Goal: Task Accomplishment & Management: Use online tool/utility

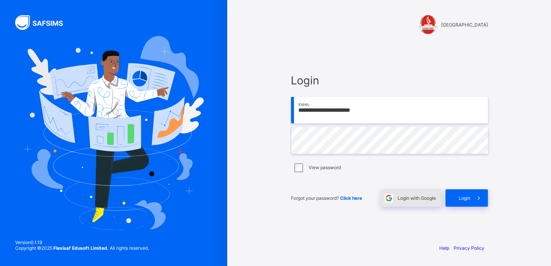
click at [416, 200] on span "Login with Google" at bounding box center [416, 198] width 38 height 6
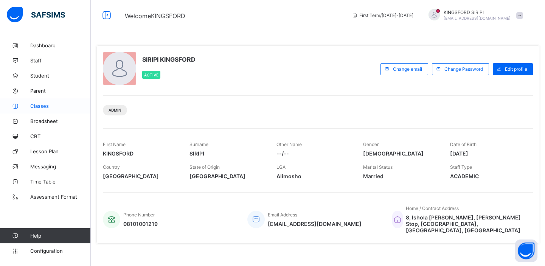
click at [44, 107] on span "Classes" at bounding box center [60, 106] width 61 height 6
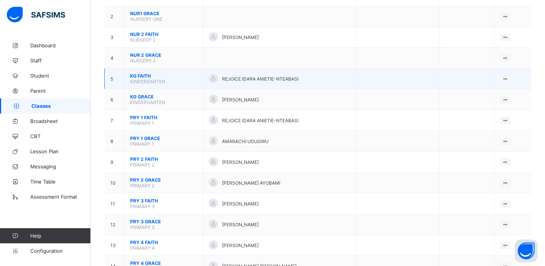
scroll to position [110, 0]
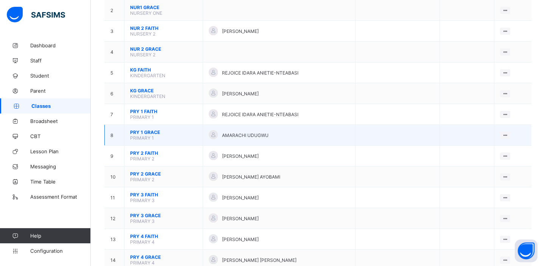
click at [151, 136] on span "PRIMARY 1" at bounding box center [142, 138] width 24 height 6
click at [145, 135] on span "PRIMARY 1" at bounding box center [142, 138] width 24 height 6
click at [148, 129] on span "PRY 1 GRACE" at bounding box center [163, 132] width 67 height 6
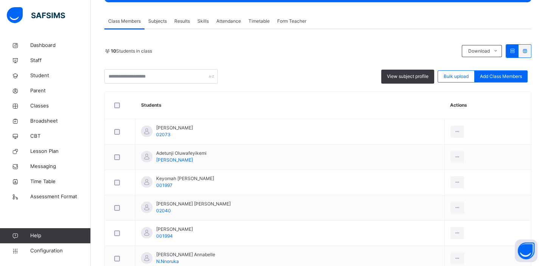
scroll to position [151, 0]
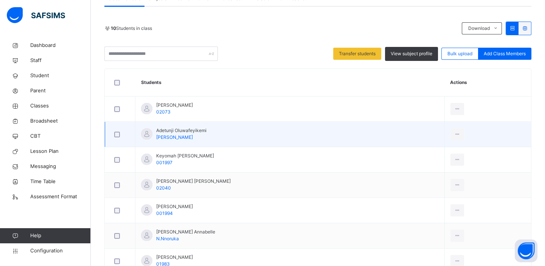
click at [115, 138] on div at bounding box center [120, 134] width 19 height 16
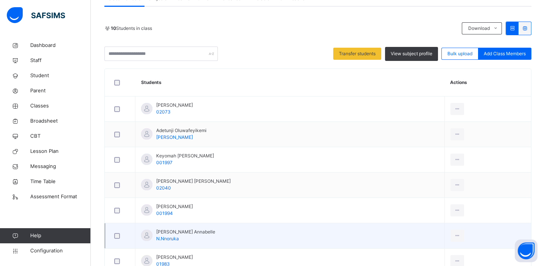
click at [117, 238] on div at bounding box center [120, 236] width 19 height 16
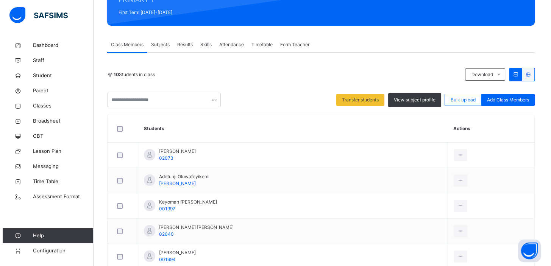
scroll to position [84, 0]
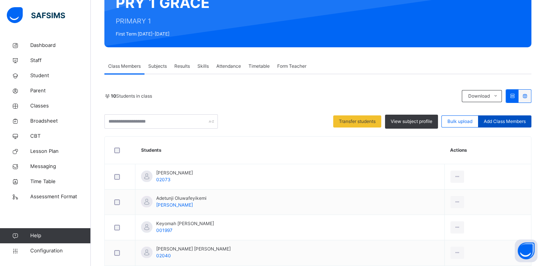
click at [507, 121] on span "Add Class Members" at bounding box center [505, 121] width 42 height 7
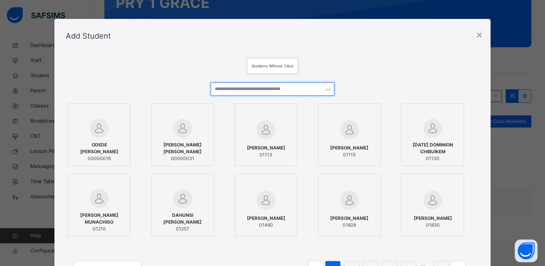
click at [247, 90] on input "text" at bounding box center [273, 89] width 124 height 13
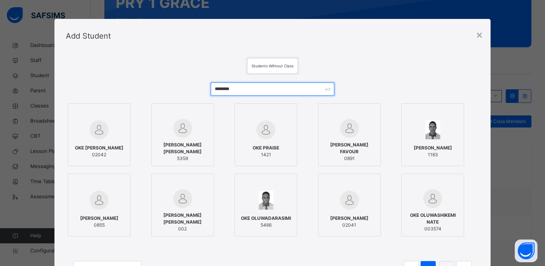
type input "********"
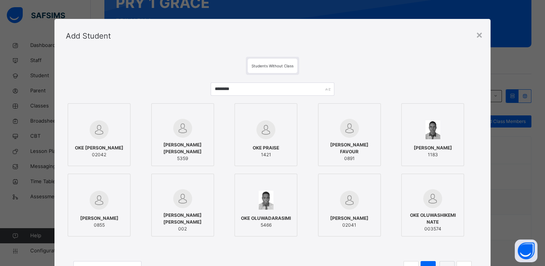
click at [94, 141] on div "OKE DABERECHI [PERSON_NAME] 02042" at bounding box center [99, 151] width 55 height 21
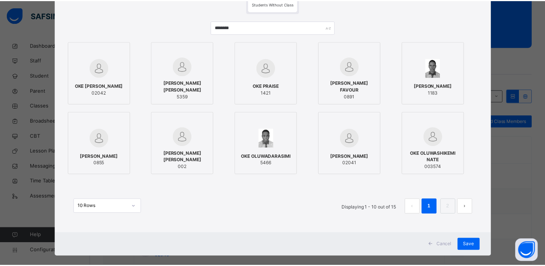
scroll to position [72, 0]
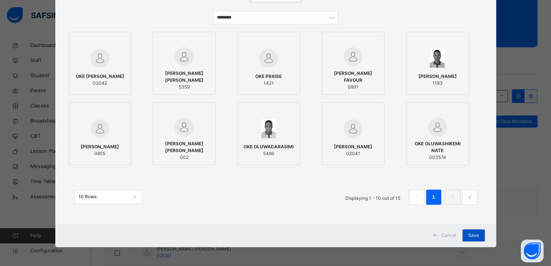
click at [470, 234] on span "Save" at bounding box center [473, 235] width 11 height 7
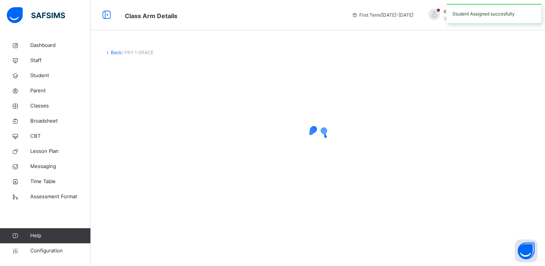
scroll to position [0, 0]
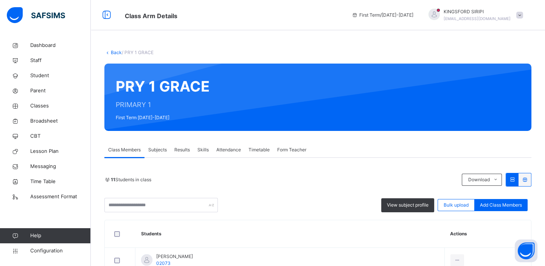
click at [117, 51] on link "Back" at bounding box center [116, 53] width 11 height 6
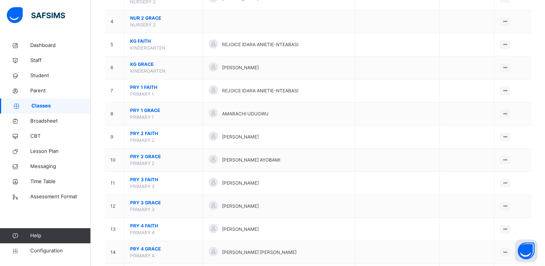
scroll to position [146, 0]
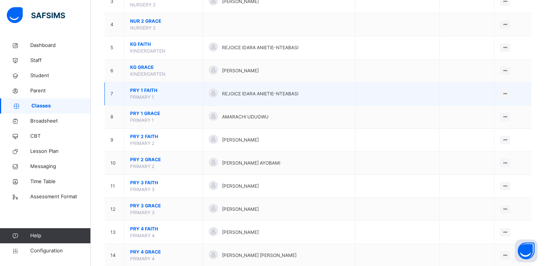
click at [145, 90] on span "PRY 1 FAITH" at bounding box center [163, 90] width 67 height 7
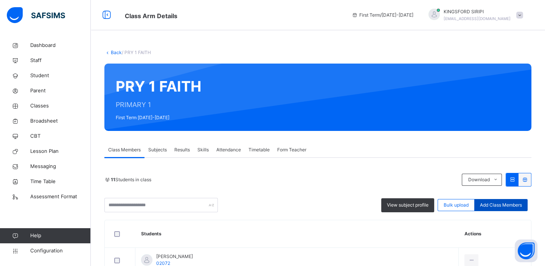
click at [507, 204] on span "Add Class Members" at bounding box center [501, 205] width 42 height 7
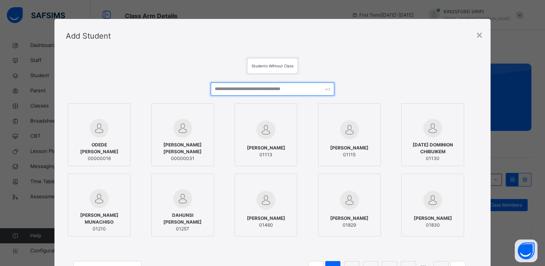
click at [259, 90] on input "text" at bounding box center [273, 89] width 124 height 13
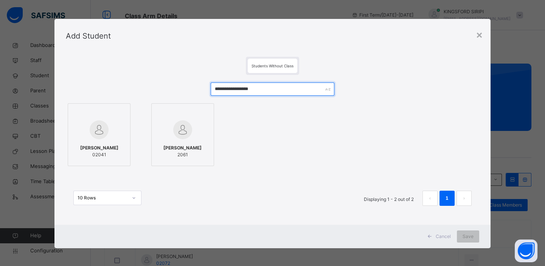
type input "**********"
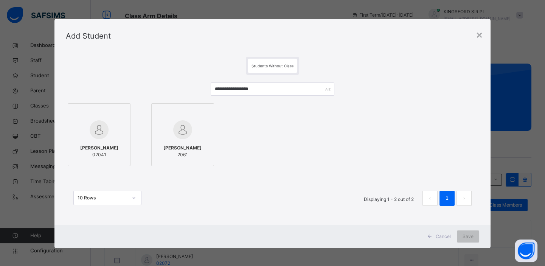
click at [105, 131] on div at bounding box center [99, 130] width 55 height 22
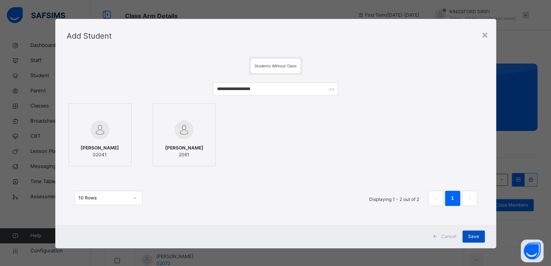
click at [471, 237] on span "Save" at bounding box center [473, 236] width 11 height 7
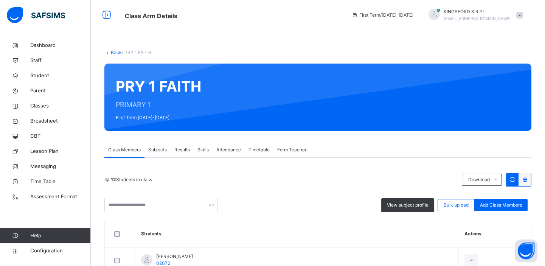
click at [113, 51] on link "Back" at bounding box center [116, 53] width 11 height 6
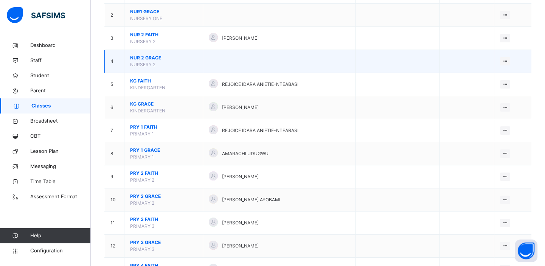
scroll to position [110, 0]
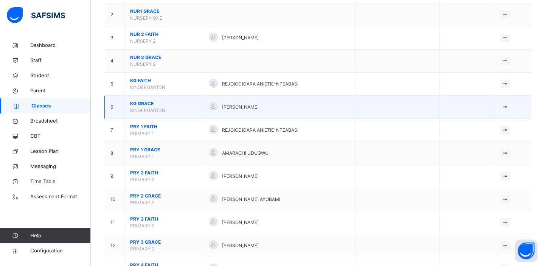
click at [142, 103] on span "KG GRACE" at bounding box center [163, 103] width 67 height 7
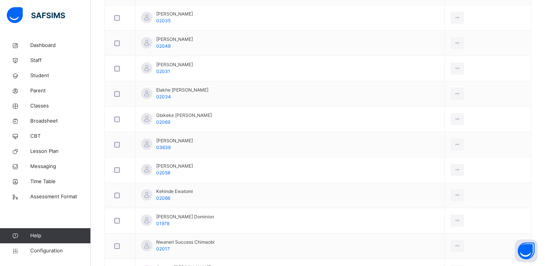
scroll to position [555, 0]
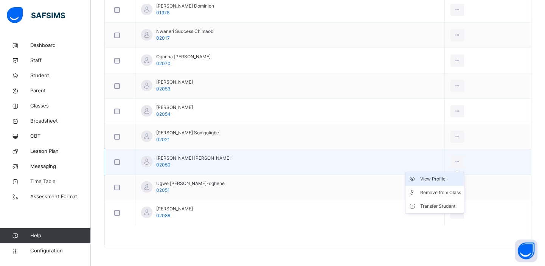
click at [435, 178] on div "View Profile" at bounding box center [440, 179] width 41 height 8
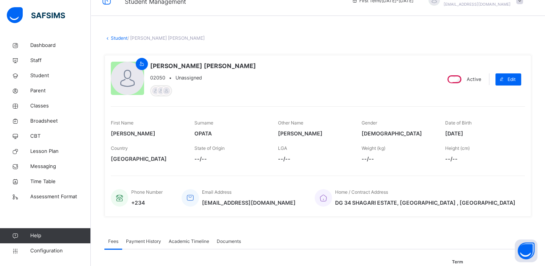
scroll to position [14, 0]
drag, startPoint x: 165, startPoint y: 79, endPoint x: 150, endPoint y: 79, distance: 14.4
click at [150, 79] on span "02050" at bounding box center [157, 78] width 15 height 7
copy span "02050"
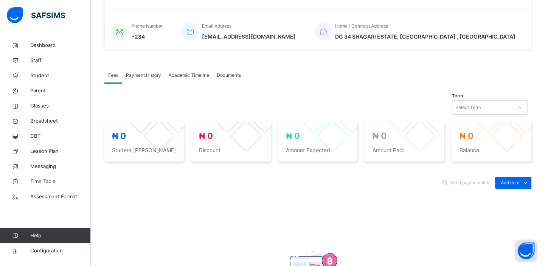
scroll to position [0, 0]
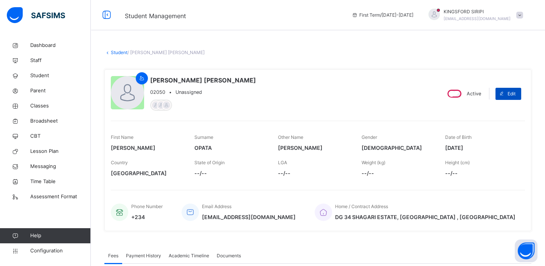
click at [513, 92] on span "Edit" at bounding box center [512, 93] width 8 height 7
select select "**"
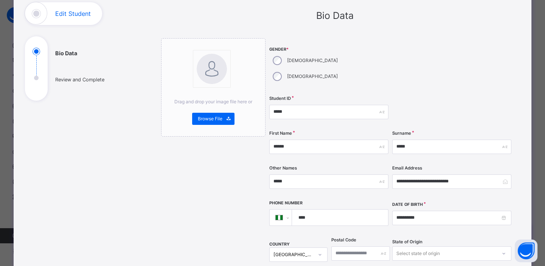
scroll to position [15, 0]
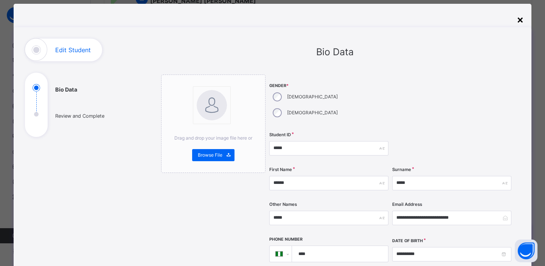
click at [519, 19] on div "×" at bounding box center [520, 19] width 7 height 16
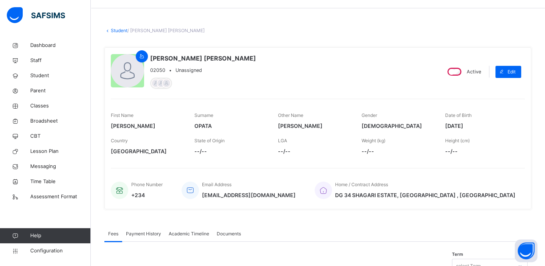
scroll to position [0, 0]
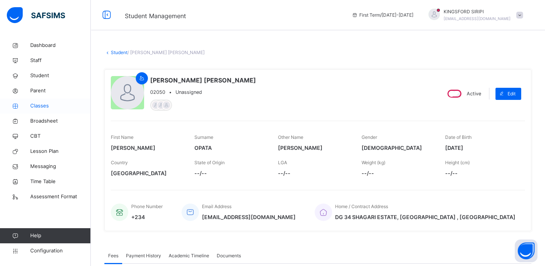
click at [42, 107] on span "Classes" at bounding box center [60, 106] width 61 height 8
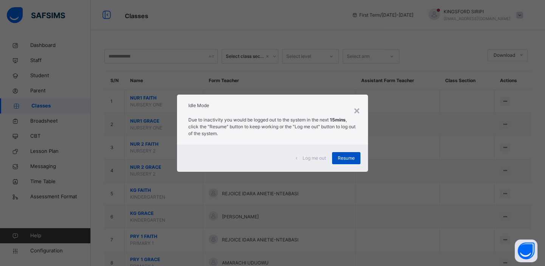
click at [346, 156] on span "Resume" at bounding box center [346, 158] width 17 height 7
click at [344, 163] on div "Resume" at bounding box center [346, 158] width 28 height 12
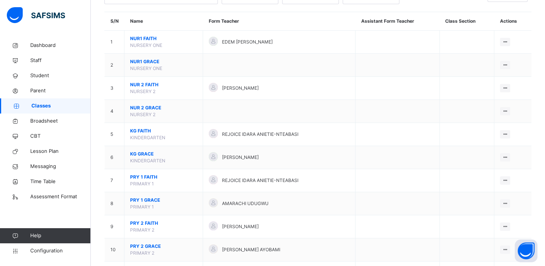
scroll to position [68, 0]
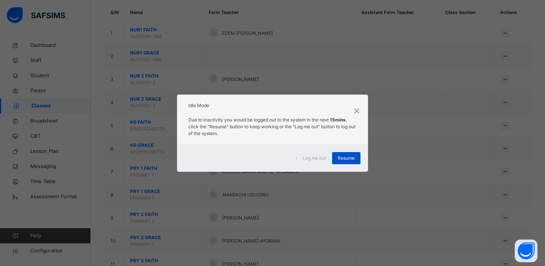
click at [352, 155] on span "Resume" at bounding box center [346, 158] width 17 height 7
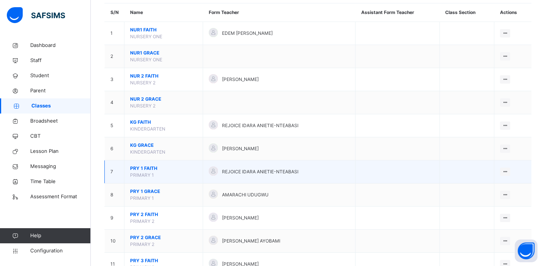
click at [141, 169] on span "PRY 1 FAITH" at bounding box center [163, 168] width 67 height 7
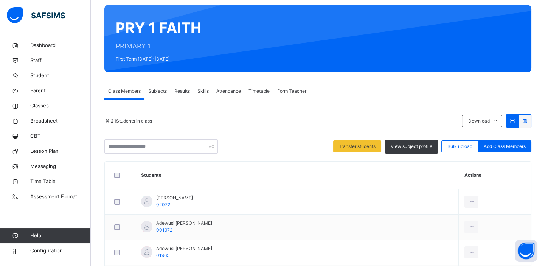
scroll to position [46, 0]
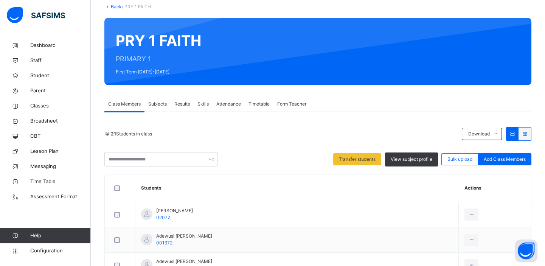
click at [111, 5] on link "Back" at bounding box center [116, 7] width 11 height 6
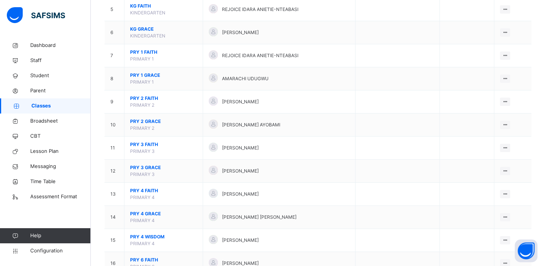
scroll to position [193, 0]
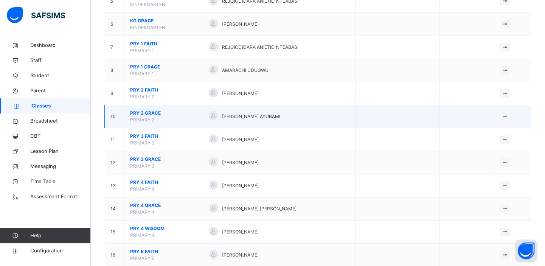
click at [142, 115] on span "PRY 2 GRACE" at bounding box center [163, 113] width 67 height 7
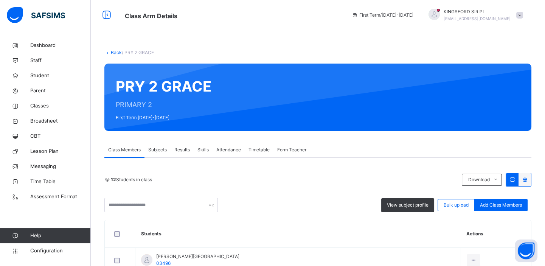
click at [111, 52] on link "Back" at bounding box center [116, 53] width 11 height 6
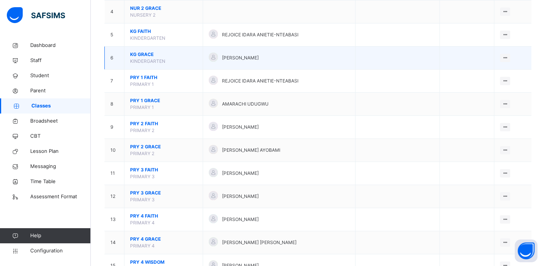
scroll to position [179, 0]
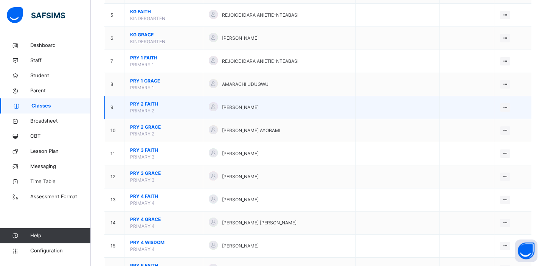
click at [151, 103] on span "PRY 2 FAITH" at bounding box center [163, 104] width 67 height 7
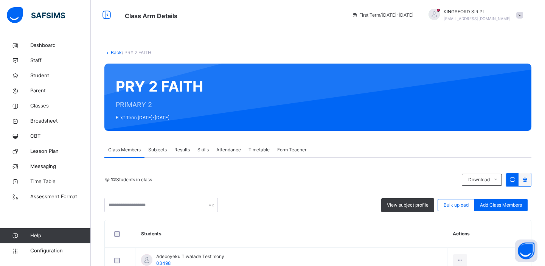
click at [114, 52] on link "Back" at bounding box center [116, 53] width 11 height 6
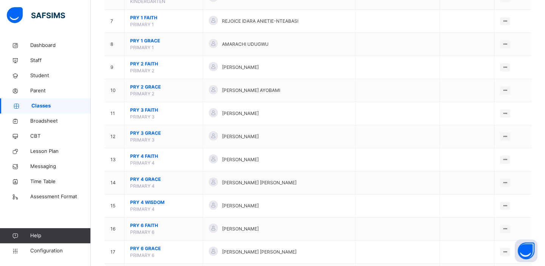
scroll to position [234, 0]
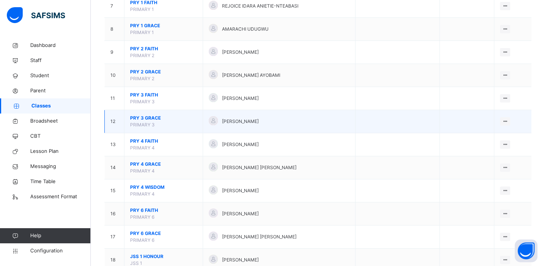
click at [140, 117] on span "PRY 3 GRACE" at bounding box center [163, 118] width 67 height 7
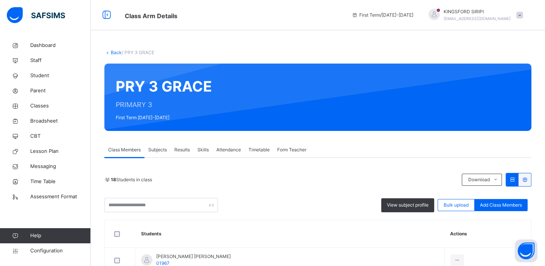
click at [115, 55] on link "Back" at bounding box center [116, 53] width 11 height 6
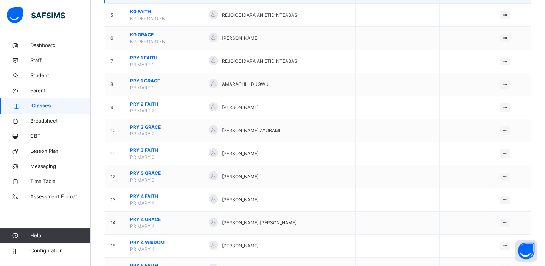
scroll to position [193, 0]
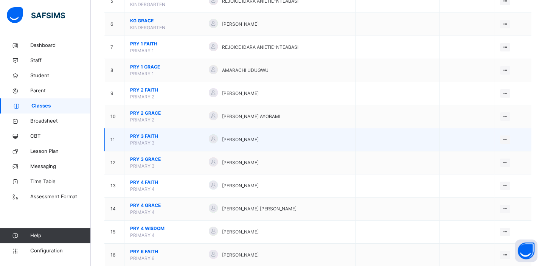
click at [144, 136] on span "PRY 3 FAITH" at bounding box center [163, 136] width 67 height 7
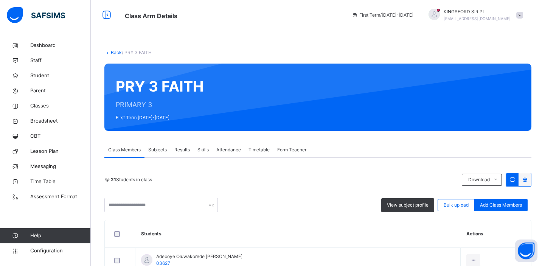
click at [115, 53] on link "Back" at bounding box center [116, 53] width 11 height 6
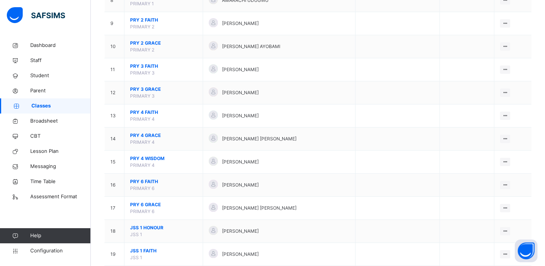
scroll to position [261, 0]
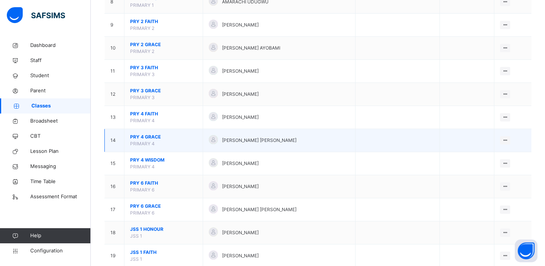
click at [152, 136] on span "PRY 4 GRACE" at bounding box center [163, 137] width 67 height 7
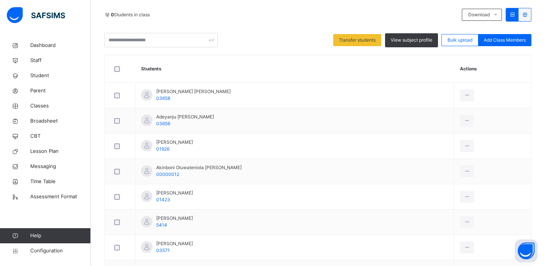
scroll to position [179, 0]
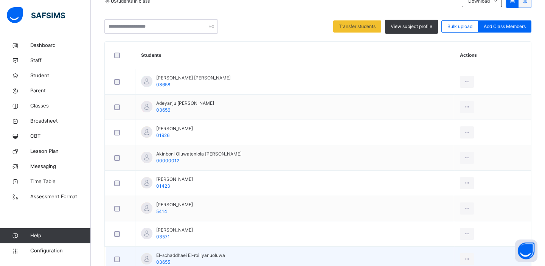
click at [176, 252] on span "El-schaddhaei El-roi Iyanuoluwa" at bounding box center [190, 255] width 69 height 7
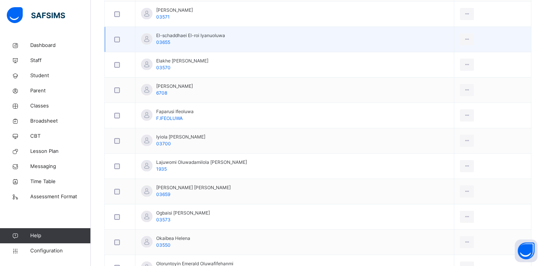
scroll to position [399, 0]
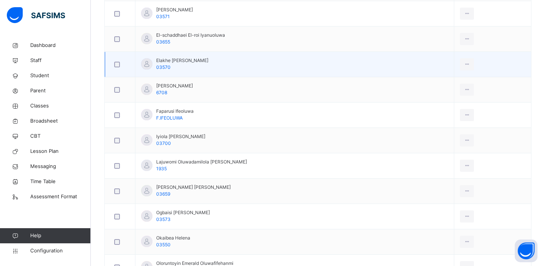
click at [192, 59] on span "Elakhe [PERSON_NAME]" at bounding box center [182, 60] width 52 height 7
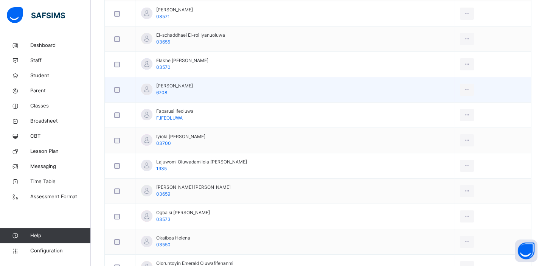
click at [189, 90] on div "[PERSON_NAME] 6708" at bounding box center [174, 90] width 37 height 14
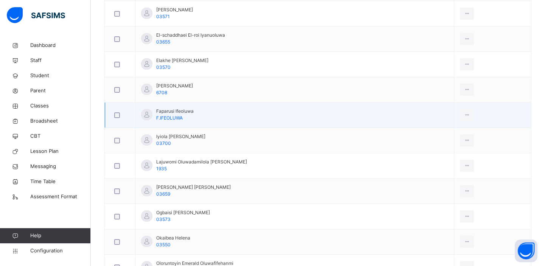
click at [185, 110] on span "Faparusi Ifeoluwa" at bounding box center [174, 111] width 37 height 7
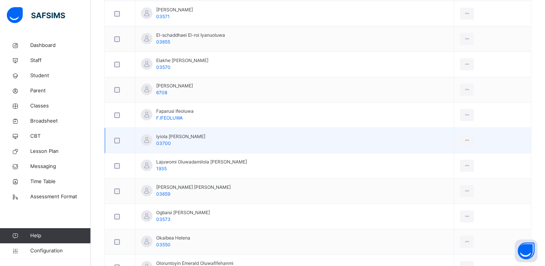
click at [184, 142] on div "Iyiola [PERSON_NAME] 03700" at bounding box center [180, 140] width 49 height 14
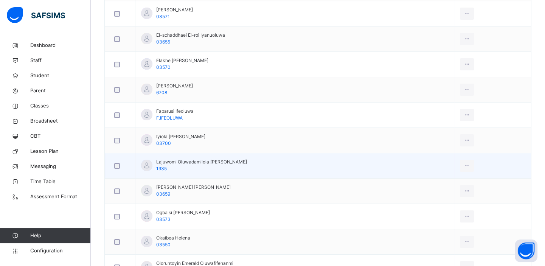
click at [184, 162] on span "Lajuwomi Oluwadamilola [PERSON_NAME]" at bounding box center [201, 162] width 91 height 7
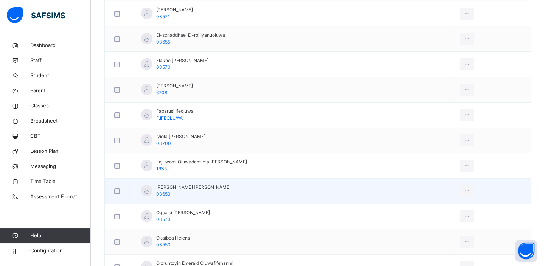
click at [183, 187] on span "[PERSON_NAME] [PERSON_NAME]" at bounding box center [193, 187] width 75 height 7
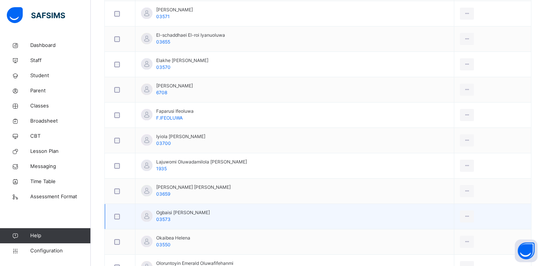
click at [182, 212] on span "Ogbaisi [PERSON_NAME]" at bounding box center [183, 212] width 54 height 7
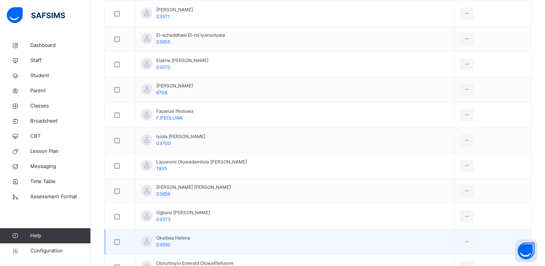
click at [179, 235] on span "Okaibea Helena" at bounding box center [173, 238] width 34 height 7
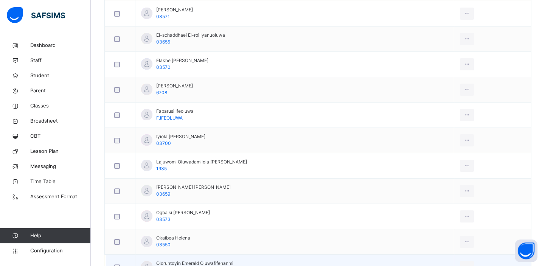
click at [180, 260] on span "Oloruntoyin Emerald Oluwafifehanmi" at bounding box center [194, 263] width 77 height 7
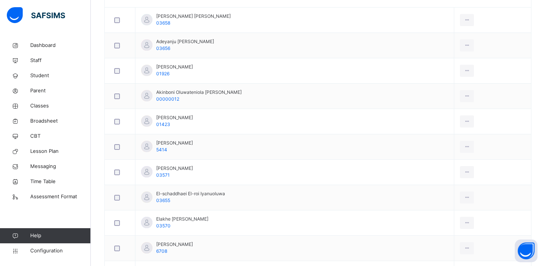
scroll to position [0, 0]
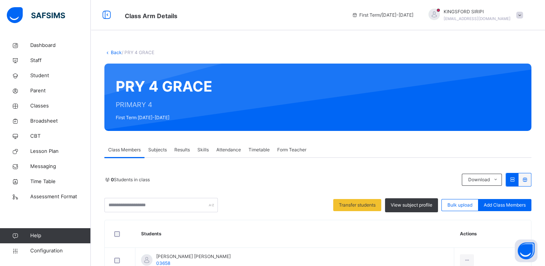
click at [117, 52] on link "Back" at bounding box center [116, 53] width 11 height 6
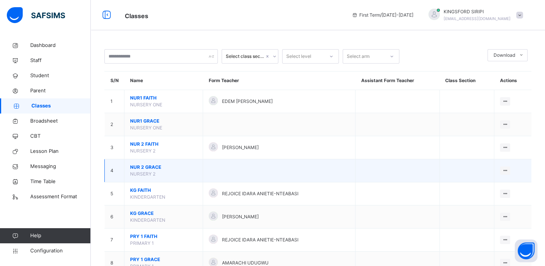
click at [360, 165] on td at bounding box center [398, 170] width 84 height 23
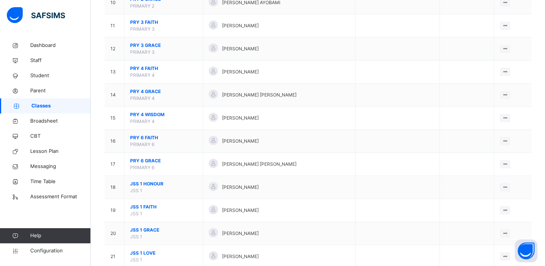
scroll to position [308, 0]
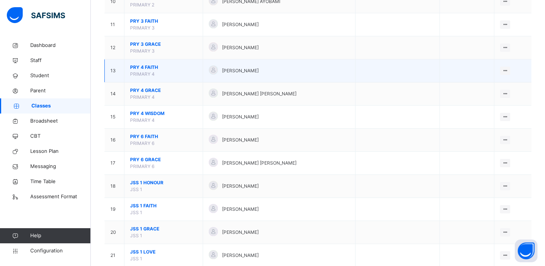
click at [142, 68] on span "PRY 4 FAITH" at bounding box center [163, 67] width 67 height 7
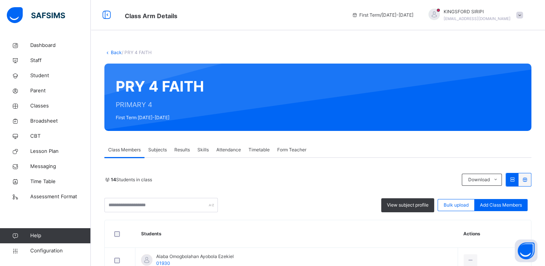
click at [117, 51] on link "Back" at bounding box center [116, 53] width 11 height 6
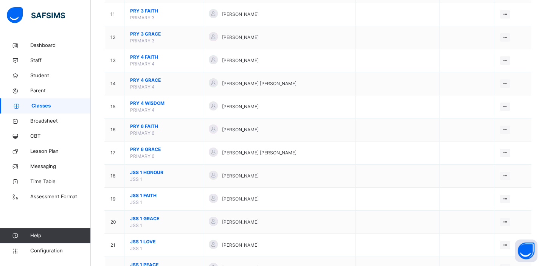
scroll to position [330, 0]
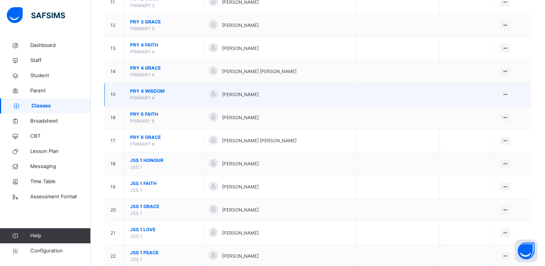
click at [143, 90] on span "PRY 4 WISDOM" at bounding box center [163, 91] width 67 height 7
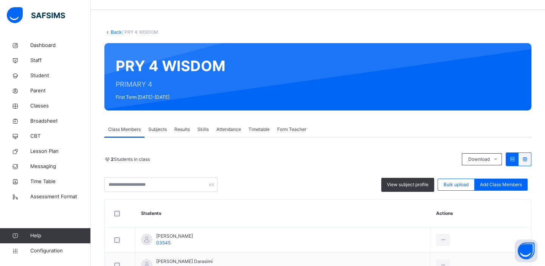
scroll to position [22, 0]
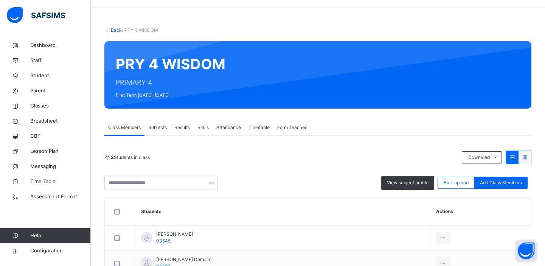
click at [115, 30] on link "Back" at bounding box center [116, 30] width 11 height 6
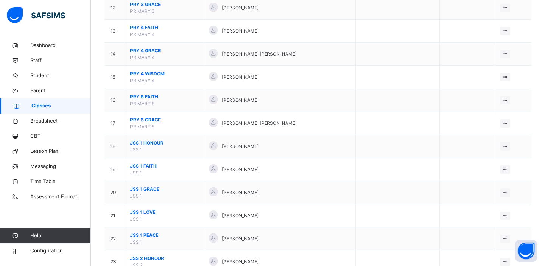
scroll to position [358, 0]
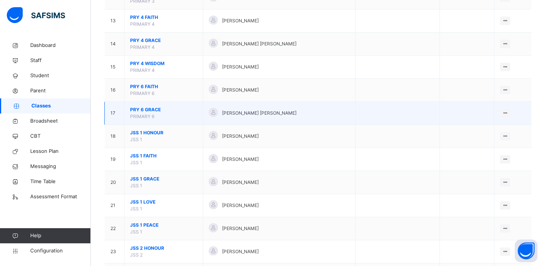
click at [143, 108] on span "PRY 6 GRACE" at bounding box center [163, 109] width 67 height 7
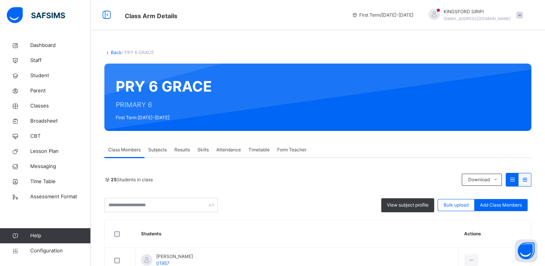
click at [117, 55] on div "Back / PRY 6 GRACE" at bounding box center [317, 52] width 427 height 7
click at [117, 51] on link "Back" at bounding box center [116, 53] width 11 height 6
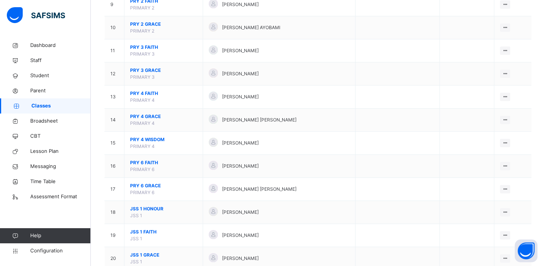
scroll to position [303, 0]
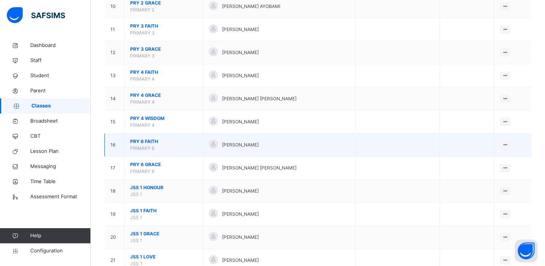
click at [149, 144] on td "PRY 6 FAITH PRIMARY 6" at bounding box center [164, 145] width 79 height 23
click at [146, 142] on span "PRY 6 FAITH" at bounding box center [163, 141] width 67 height 7
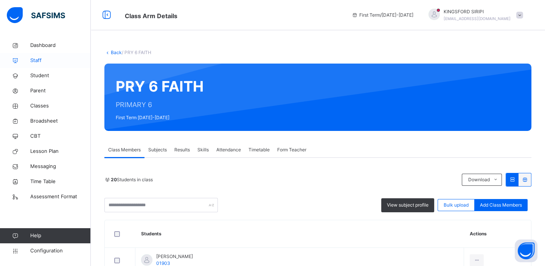
click at [36, 60] on span "Staff" at bounding box center [60, 61] width 61 height 8
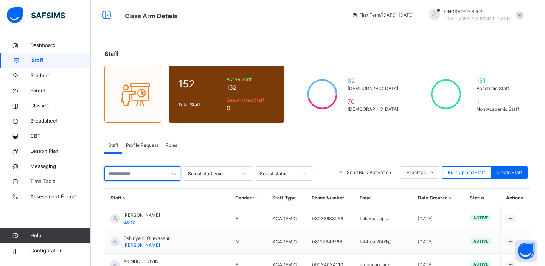
click at [155, 173] on input "text" at bounding box center [142, 174] width 76 height 14
type input "*"
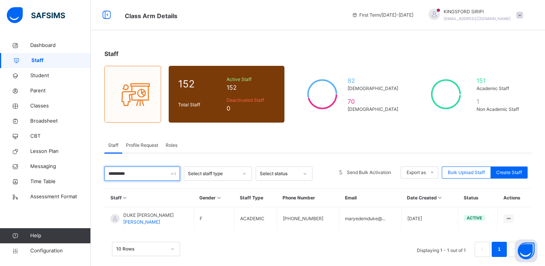
scroll to position [9, 0]
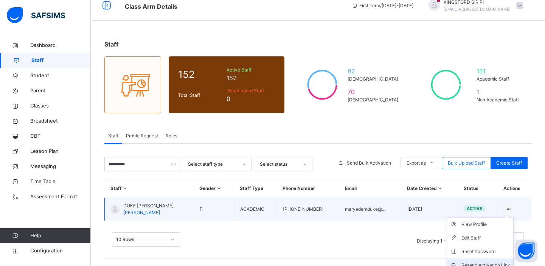
click at [475, 264] on div "Resend Activation Link" at bounding box center [486, 266] width 49 height 8
click at [475, 263] on div "Resend Activation Link" at bounding box center [486, 266] width 49 height 8
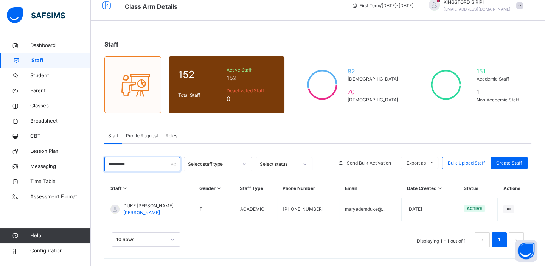
click at [162, 164] on input "*********" at bounding box center [142, 164] width 76 height 14
type input "*"
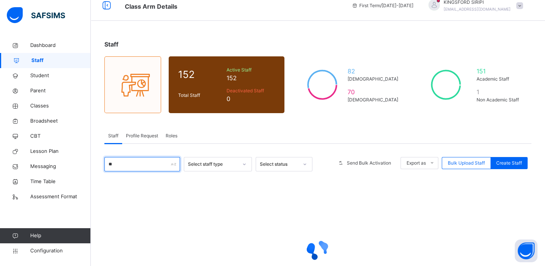
type input "*"
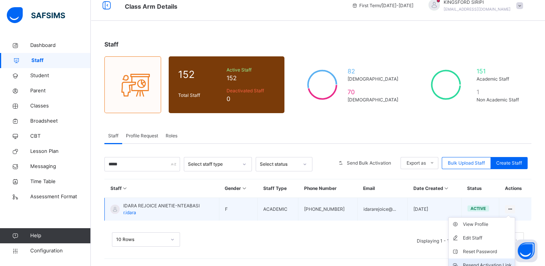
click at [482, 264] on div "Resend Activation Link" at bounding box center [487, 266] width 49 height 8
click at [482, 263] on div "Resend Activation Link" at bounding box center [487, 266] width 49 height 8
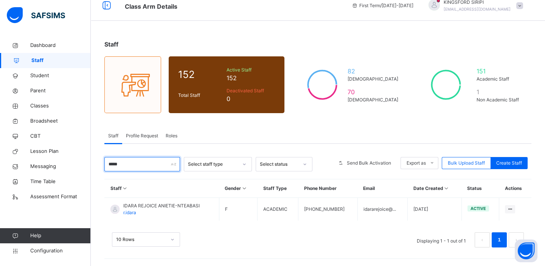
click at [145, 165] on input "*****" at bounding box center [142, 164] width 76 height 14
type input "*"
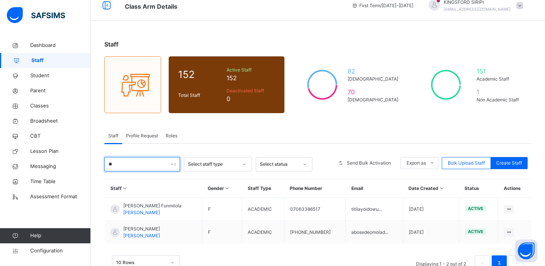
type input "*"
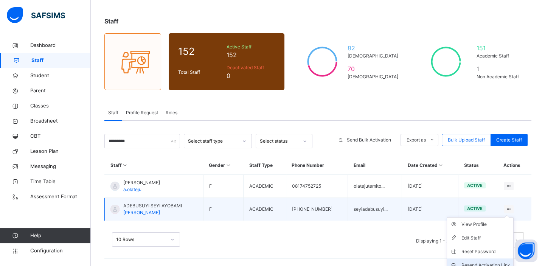
click at [479, 263] on div "Resend Activation Link" at bounding box center [486, 266] width 49 height 8
click at [474, 265] on div "Resend Activation Link" at bounding box center [486, 266] width 49 height 8
click at [476, 264] on div "Resend Activation Link" at bounding box center [486, 266] width 49 height 8
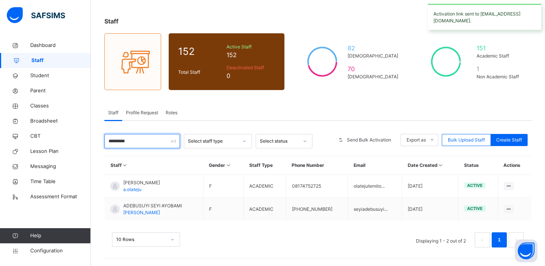
click at [141, 144] on input "*********" at bounding box center [142, 141] width 76 height 14
type input "*"
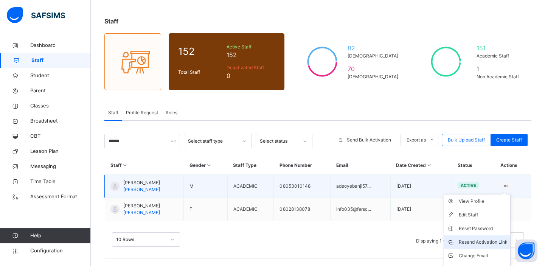
click at [477, 242] on div "Resend Activation Link" at bounding box center [483, 242] width 49 height 8
click at [484, 242] on div "Resend Activation Link" at bounding box center [483, 242] width 49 height 8
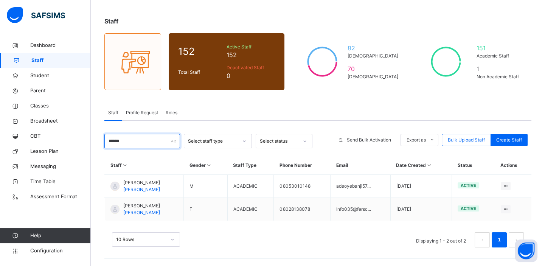
click at [132, 142] on input "******" at bounding box center [142, 141] width 76 height 14
type input "*"
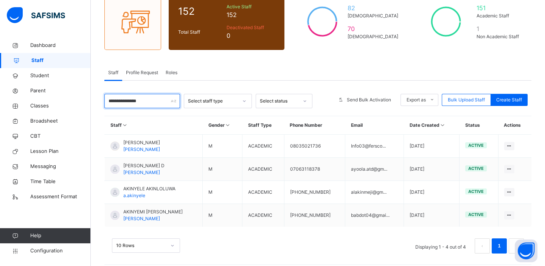
scroll to position [79, 0]
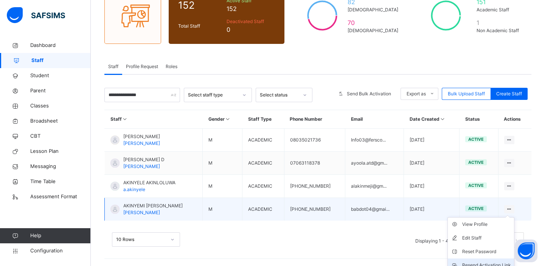
click at [482, 263] on div "Resend Activation Link" at bounding box center [487, 266] width 49 height 8
click at [481, 265] on div "Resend Activation Link" at bounding box center [487, 266] width 49 height 8
click at [478, 265] on div "Resend Activation Link" at bounding box center [487, 266] width 49 height 8
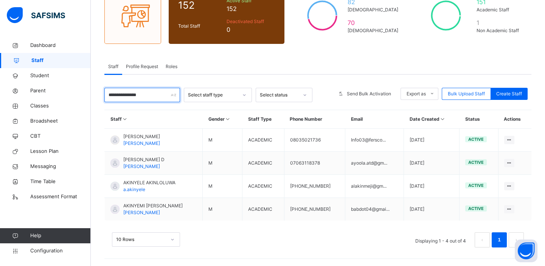
click at [146, 95] on input "**********" at bounding box center [142, 95] width 76 height 14
type input "*"
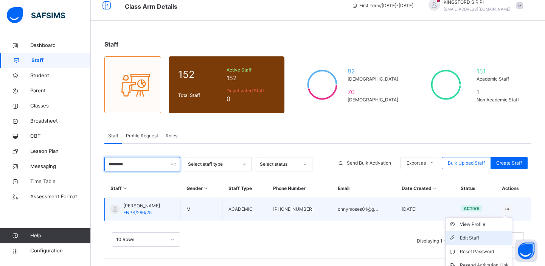
scroll to position [43, 0]
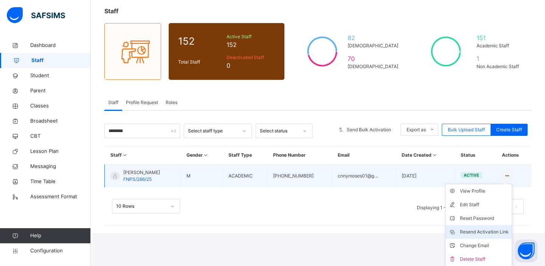
click at [485, 231] on div "Resend Activation Link" at bounding box center [484, 232] width 49 height 8
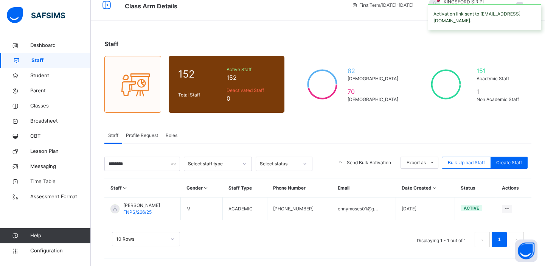
scroll to position [9, 0]
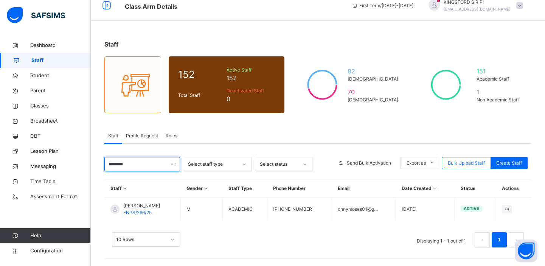
click at [148, 165] on input "********" at bounding box center [142, 164] width 76 height 14
type input "*"
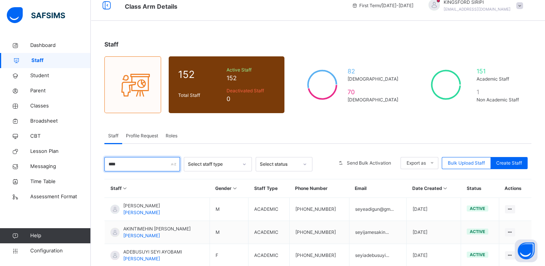
scroll to position [56, 0]
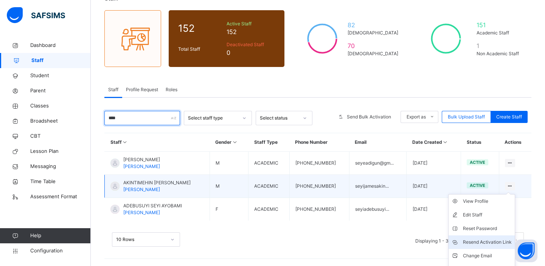
type input "****"
click at [476, 242] on div "Resend Activation Link" at bounding box center [487, 242] width 49 height 8
click at [489, 242] on div "Resend Activation Link" at bounding box center [487, 242] width 49 height 8
click at [492, 240] on div "Resend Activation Link" at bounding box center [487, 242] width 49 height 8
click at [486, 240] on div "Resend Activation Link" at bounding box center [487, 242] width 49 height 8
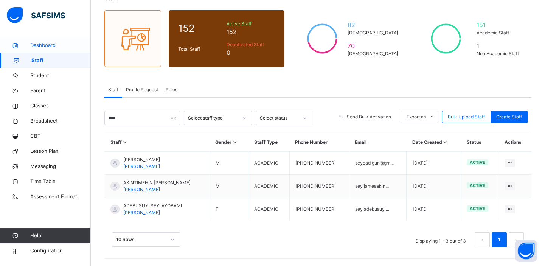
click at [42, 46] on span "Dashboard" at bounding box center [60, 46] width 61 height 8
